Goal: Task Accomplishment & Management: Manage account settings

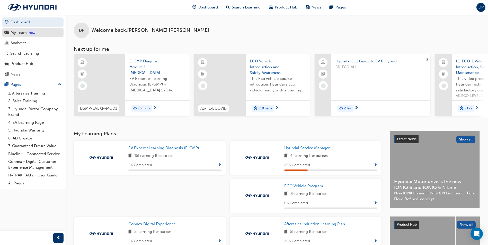
click at [26, 34] on div "My Team" at bounding box center [19, 33] width 16 height 6
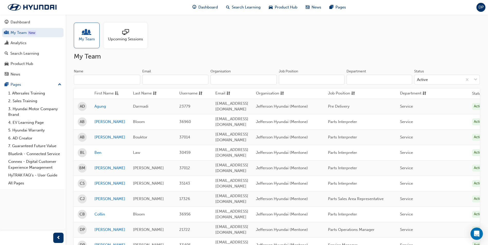
click at [121, 36] on span "Upcoming Sessions" at bounding box center [125, 39] width 35 height 6
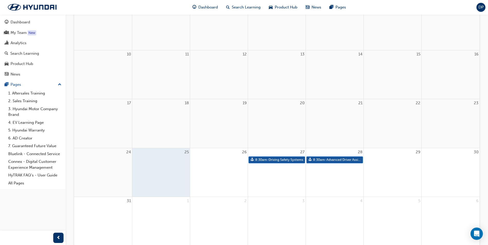
scroll to position [154, 0]
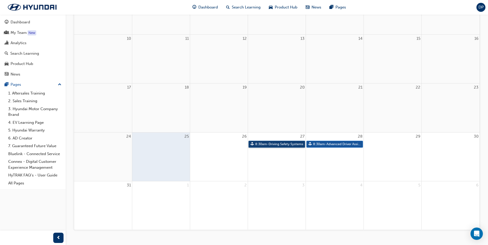
click at [269, 145] on link "8:30am - Driving Safety Systems" at bounding box center [276, 144] width 57 height 7
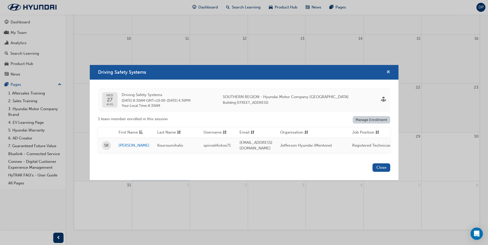
click at [387, 72] on span "cross-icon" at bounding box center [388, 72] width 4 height 5
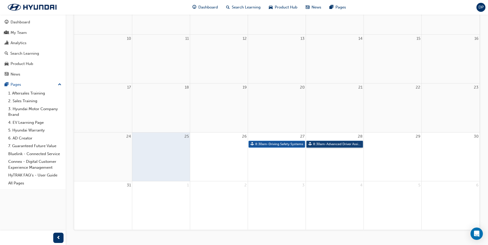
click at [337, 144] on link "8:30am - Advanced Driver Assist Systems" at bounding box center [334, 144] width 57 height 7
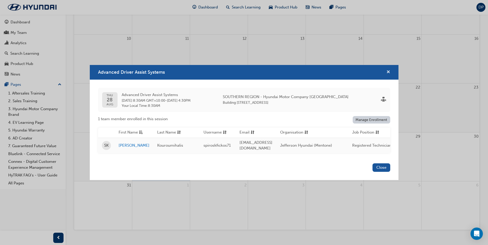
click at [388, 72] on span "cross-icon" at bounding box center [388, 72] width 4 height 5
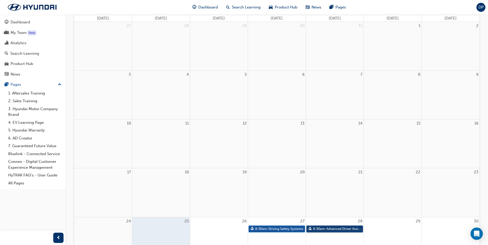
scroll to position [77, 0]
